Goal: Information Seeking & Learning: Find specific fact

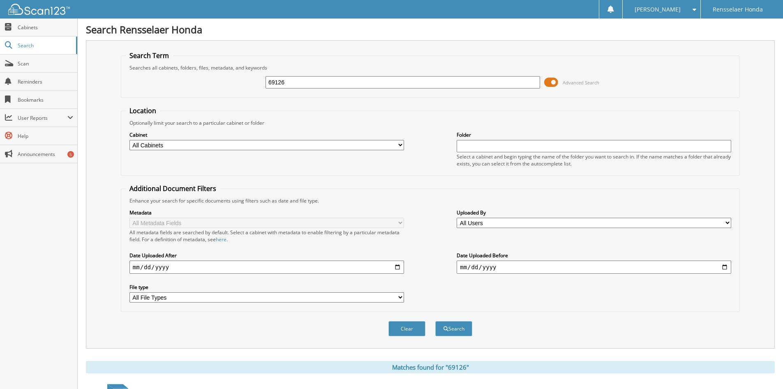
drag, startPoint x: 299, startPoint y: 79, endPoint x: 227, endPoint y: 74, distance: 72.9
click at [227, 74] on div "69126 Advanced Search" at bounding box center [430, 82] width 610 height 22
type input "68062"
click at [435, 321] on button "Search" at bounding box center [453, 328] width 37 height 15
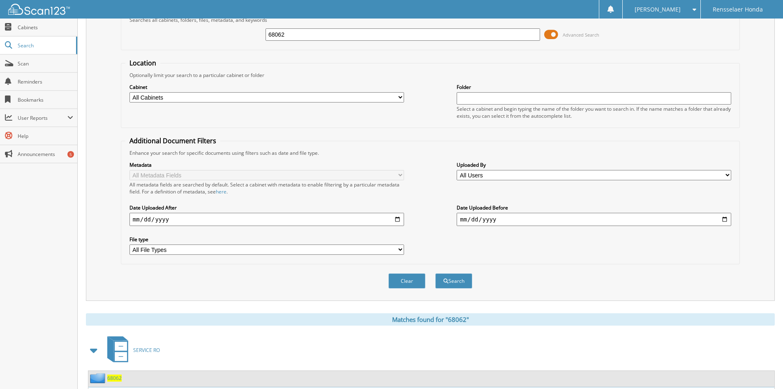
scroll to position [103, 0]
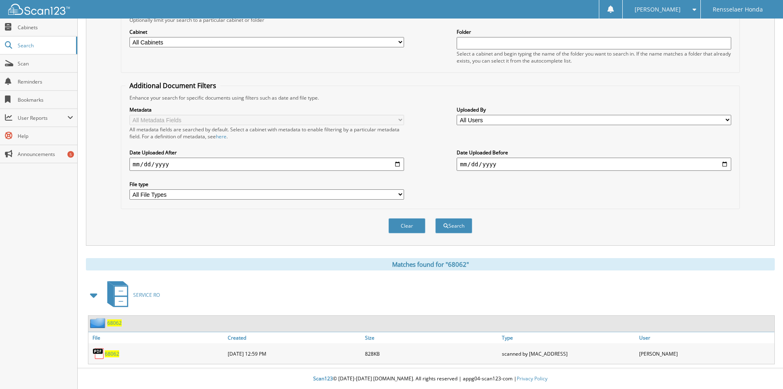
click at [113, 353] on span "68062" at bounding box center [112, 353] width 14 height 7
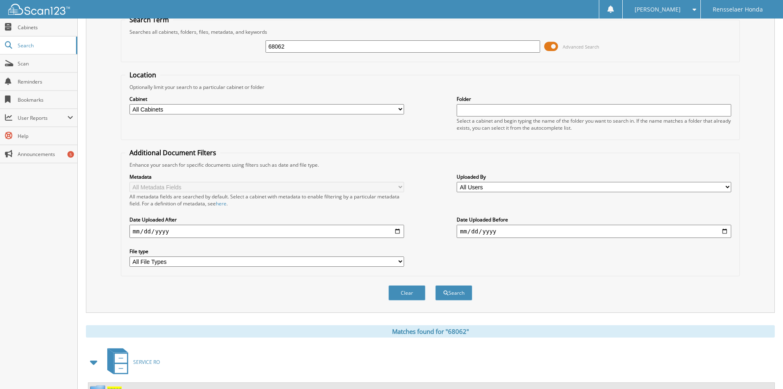
scroll to position [0, 0]
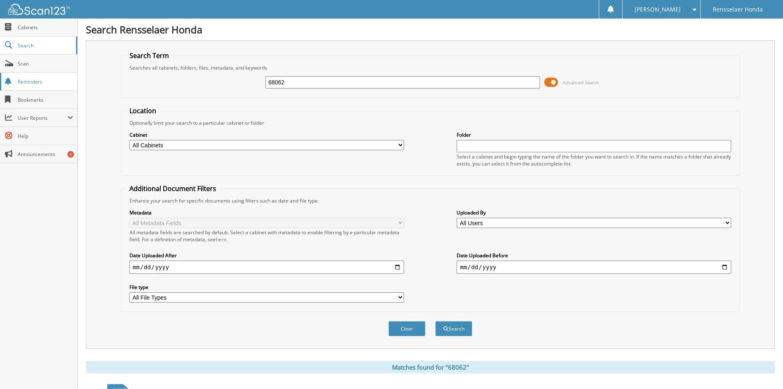
drag, startPoint x: 312, startPoint y: 80, endPoint x: 44, endPoint y: 76, distance: 268.9
click at [44, 77] on body "BLAKE R. Settings Logout Rensselaer Honda Close Cabinets Search Scan" at bounding box center [391, 245] width 783 height 491
type input "67904"
click at [435, 321] on button "Search" at bounding box center [453, 328] width 37 height 15
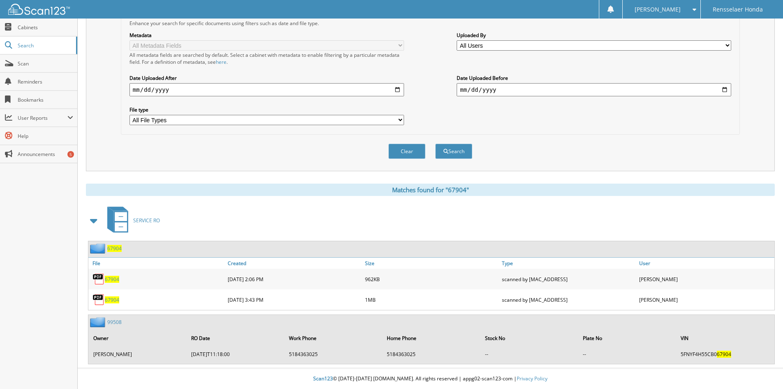
click at [114, 279] on span "67904" at bounding box center [112, 278] width 14 height 7
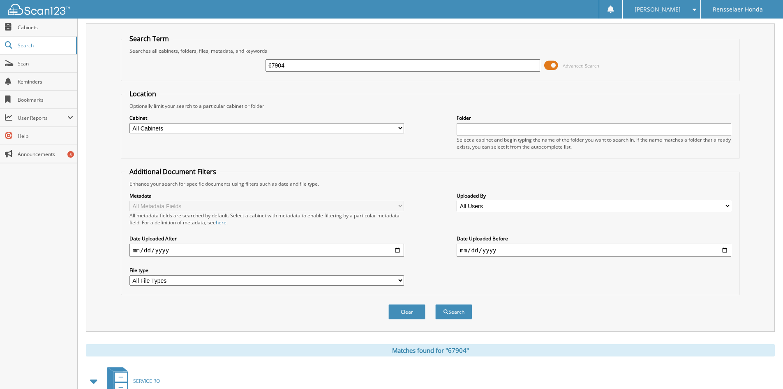
scroll to position [0, 0]
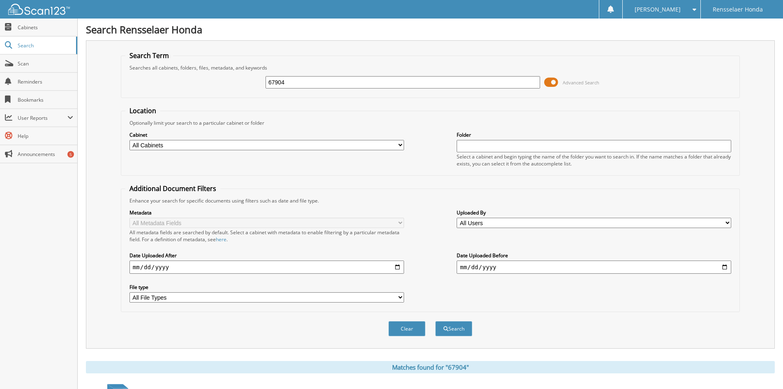
drag, startPoint x: 290, startPoint y: 83, endPoint x: 255, endPoint y: 81, distance: 34.6
click at [247, 85] on div "67904 Advanced Search" at bounding box center [430, 82] width 610 height 22
type input "68146"
click at [435, 321] on button "Search" at bounding box center [453, 328] width 37 height 15
drag, startPoint x: 295, startPoint y: 81, endPoint x: 276, endPoint y: 72, distance: 21.1
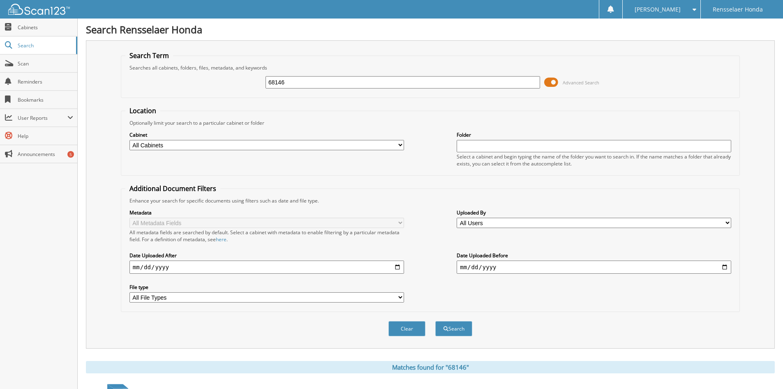
click at [276, 72] on div "68146 Advanced Search" at bounding box center [430, 82] width 610 height 22
type input "68271"
click at [435, 321] on button "Search" at bounding box center [453, 328] width 37 height 15
drag, startPoint x: 295, startPoint y: 83, endPoint x: 217, endPoint y: 78, distance: 77.9
click at [217, 78] on div "68271 Advanced Search" at bounding box center [430, 82] width 610 height 22
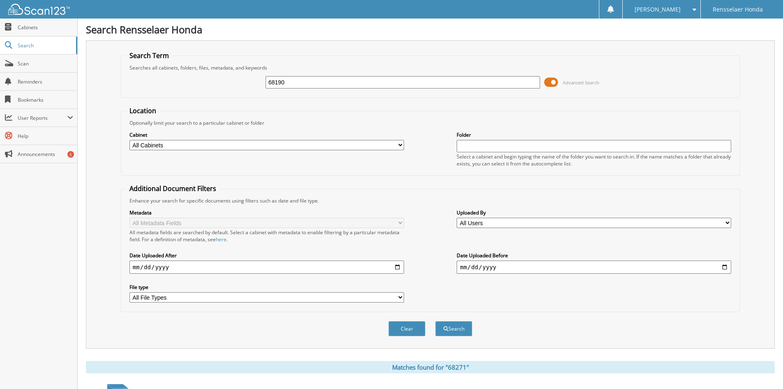
type input "68190"
click at [435, 321] on button "Search" at bounding box center [453, 328] width 37 height 15
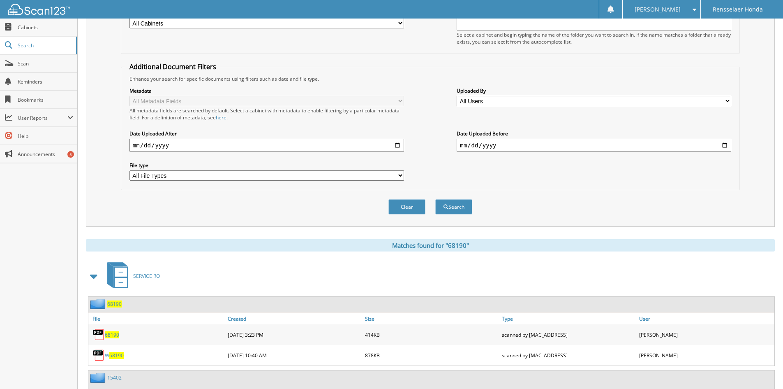
scroll to position [231, 0]
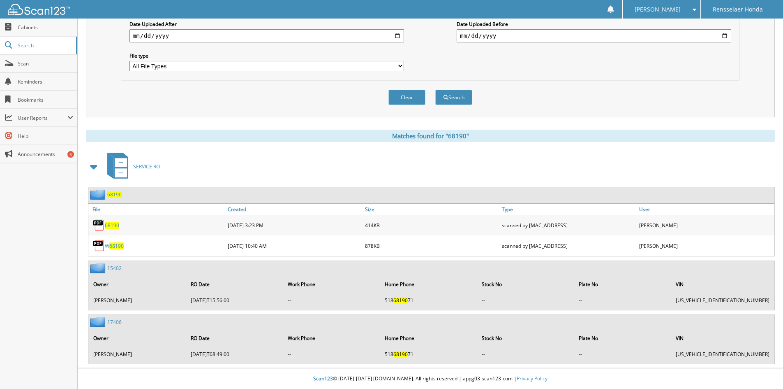
click at [116, 245] on span "68190" at bounding box center [116, 245] width 14 height 7
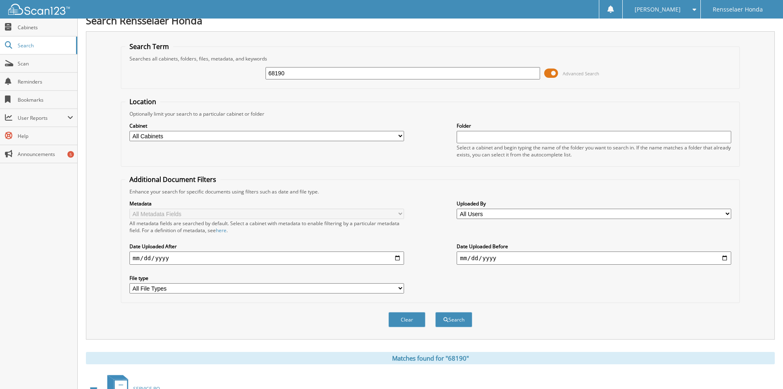
scroll to position [0, 0]
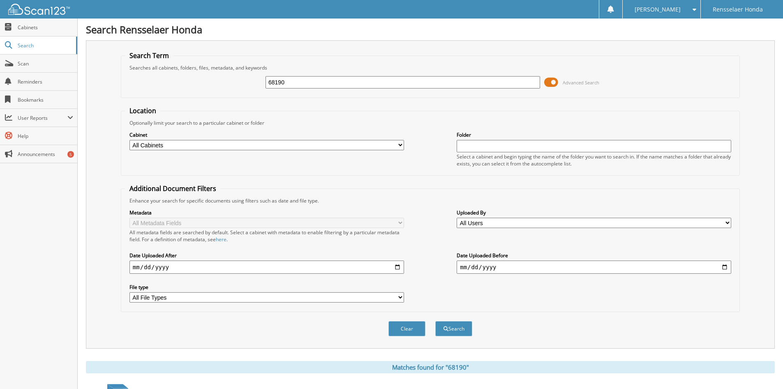
drag, startPoint x: 295, startPoint y: 81, endPoint x: 277, endPoint y: 74, distance: 19.9
click at [277, 76] on div "68190" at bounding box center [403, 82] width 275 height 14
type input "68157"
click at [435, 321] on button "Search" at bounding box center [453, 328] width 37 height 15
